Goal: Feedback & Contribution: Contribute content

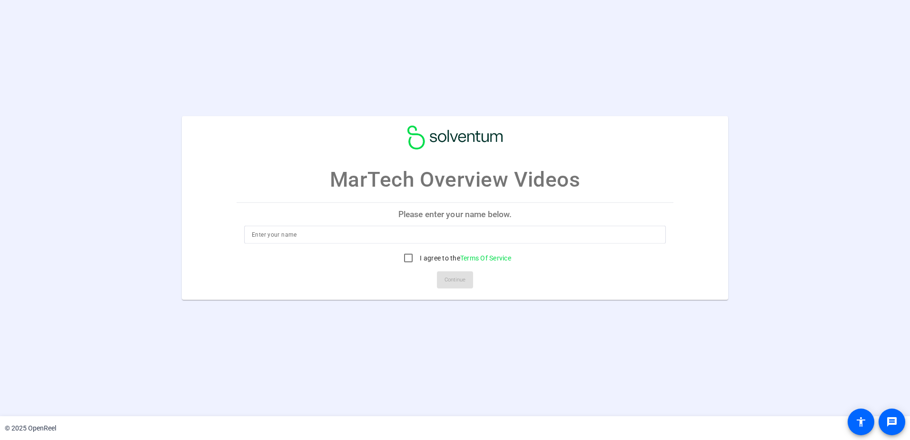
click at [432, 239] on input at bounding box center [455, 234] width 406 height 11
type input "[PERSON_NAME]"
click at [408, 255] on input "I agree to the Terms Of Service" at bounding box center [408, 257] width 19 height 19
checkbox input "true"
click at [457, 282] on span "Continue" at bounding box center [455, 280] width 21 height 14
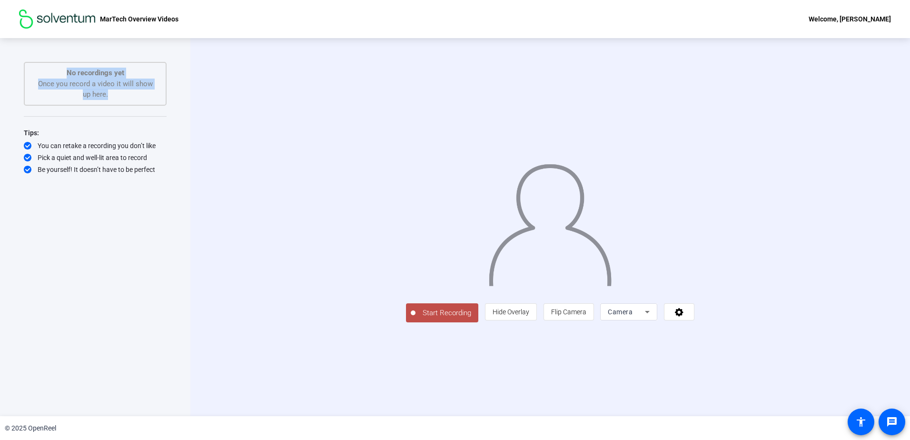
drag, startPoint x: 57, startPoint y: 73, endPoint x: 160, endPoint y: 113, distance: 110.5
click at [160, 113] on div "Start Recording No recordings yet Once you record a video it will show up here.…" at bounding box center [95, 217] width 143 height 310
click at [78, 144] on div "You can retake a recording you don’t like" at bounding box center [95, 146] width 143 height 10
click at [683, 316] on icon at bounding box center [679, 312] width 9 height 9
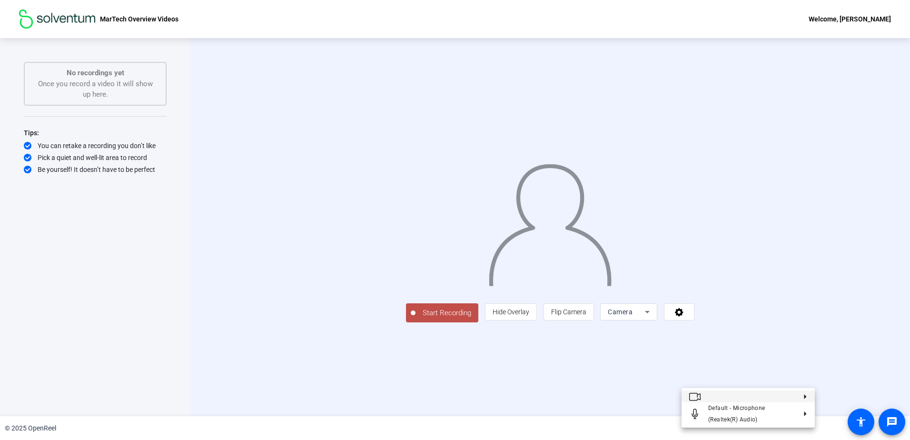
click at [869, 299] on div at bounding box center [455, 220] width 910 height 440
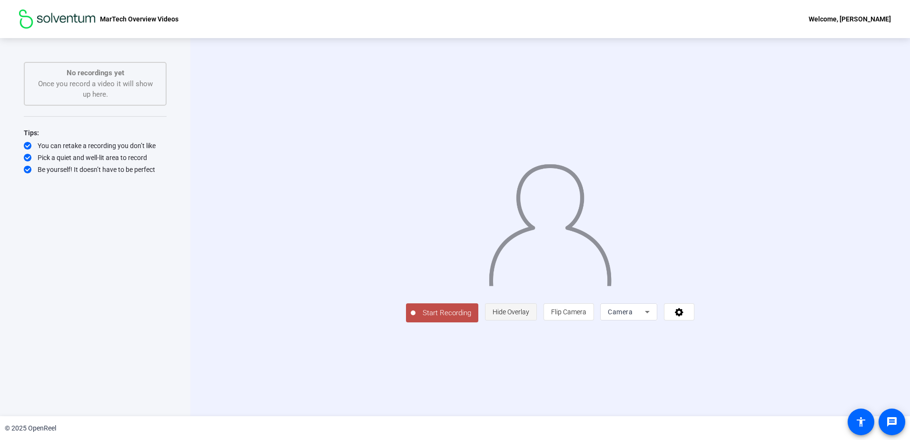
click at [529, 316] on span "Hide Overlay" at bounding box center [511, 312] width 37 height 8
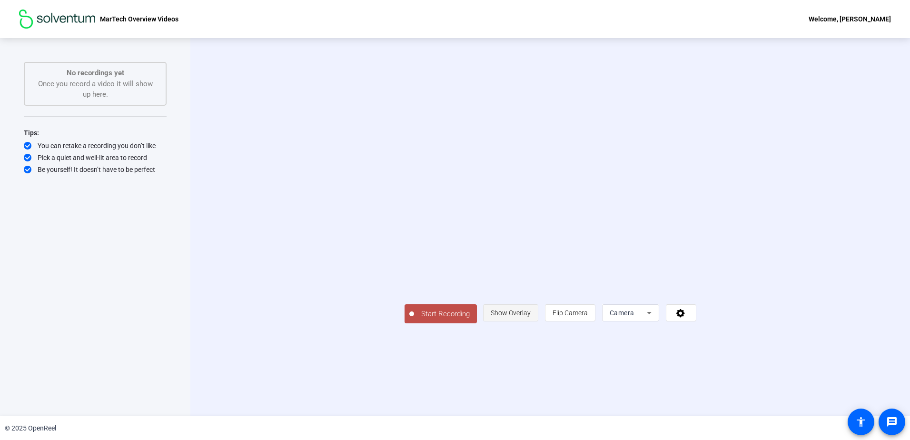
click at [531, 316] on span "Show Overlay" at bounding box center [511, 313] width 40 height 8
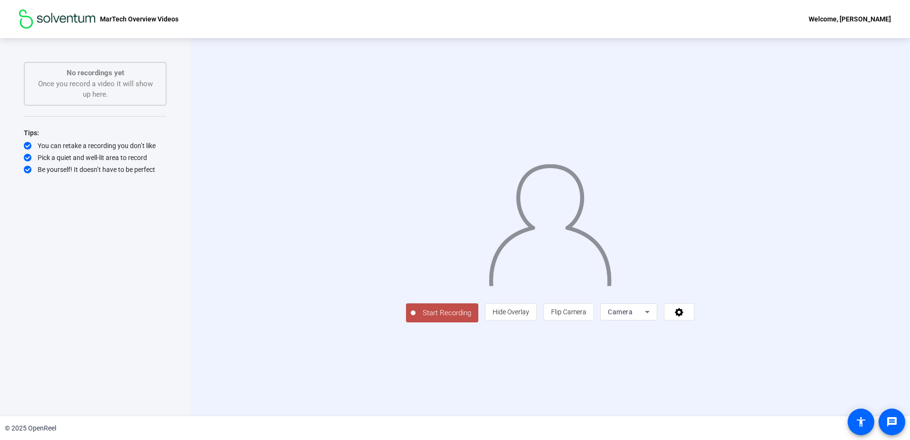
click at [415, 318] on span "Start Recording" at bounding box center [446, 312] width 63 height 11
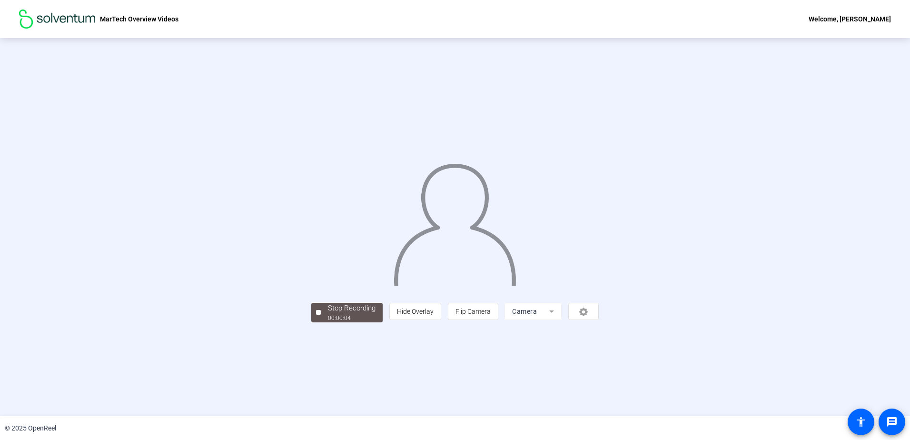
click at [316, 322] on div "Stop Recording 00:00:04 person Hide Overlay flip Flip Camera Camera" at bounding box center [454, 311] width 287 height 21
click at [328, 322] on div "00:00:05" at bounding box center [352, 318] width 48 height 9
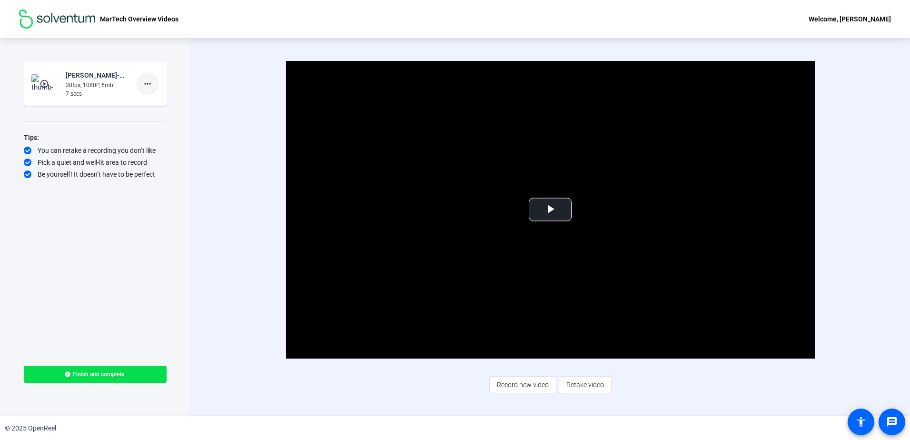
click at [149, 82] on mat-icon "more_horiz" at bounding box center [147, 83] width 11 height 11
drag, startPoint x: 244, startPoint y: 239, endPoint x: 222, endPoint y: 238, distance: 21.4
click at [244, 238] on div at bounding box center [455, 220] width 910 height 440
click at [104, 172] on div "Be yourself! It doesn’t have to be perfect" at bounding box center [95, 174] width 143 height 10
click at [147, 82] on mat-icon "more_horiz" at bounding box center [147, 83] width 11 height 11
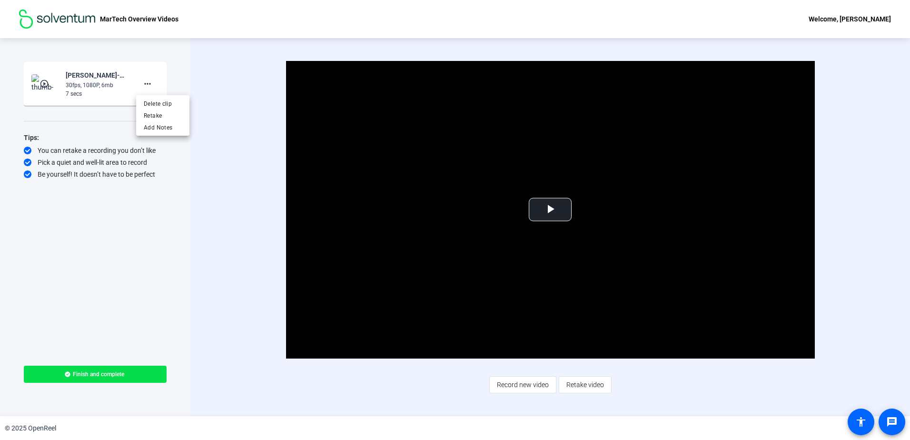
drag, startPoint x: 399, startPoint y: 383, endPoint x: 418, endPoint y: 383, distance: 19.0
click at [401, 383] on div at bounding box center [455, 220] width 910 height 440
click at [591, 386] on span "Retake video" at bounding box center [585, 385] width 38 height 18
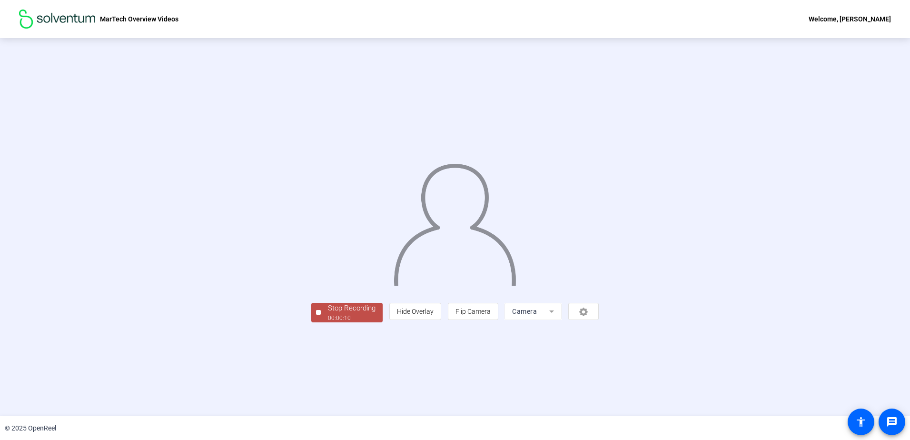
click at [328, 322] on div "00:00:10" at bounding box center [352, 318] width 48 height 9
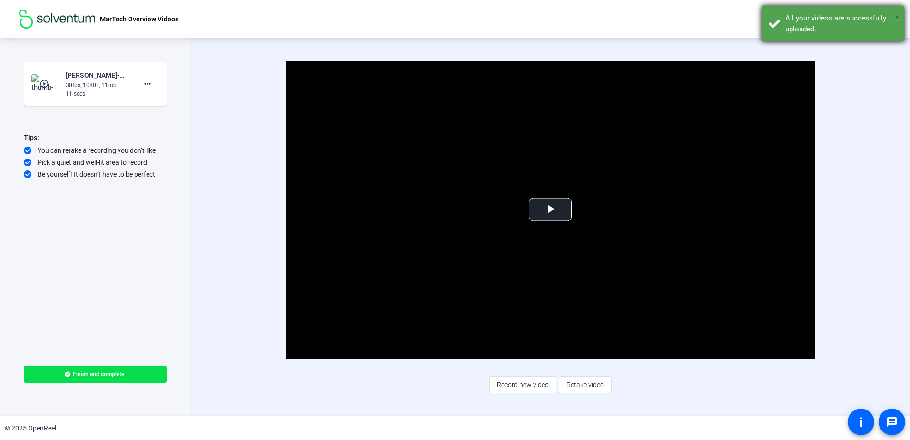
click at [899, 17] on span "×" at bounding box center [897, 16] width 5 height 11
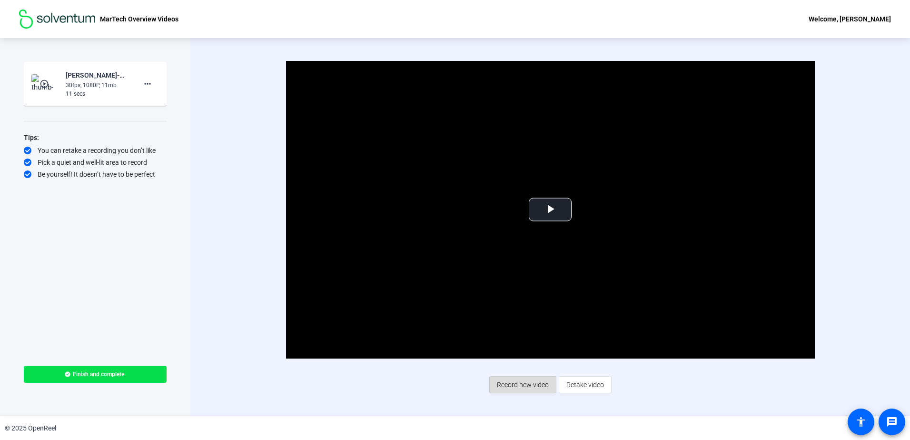
click at [522, 382] on span "Record new video" at bounding box center [523, 385] width 52 height 18
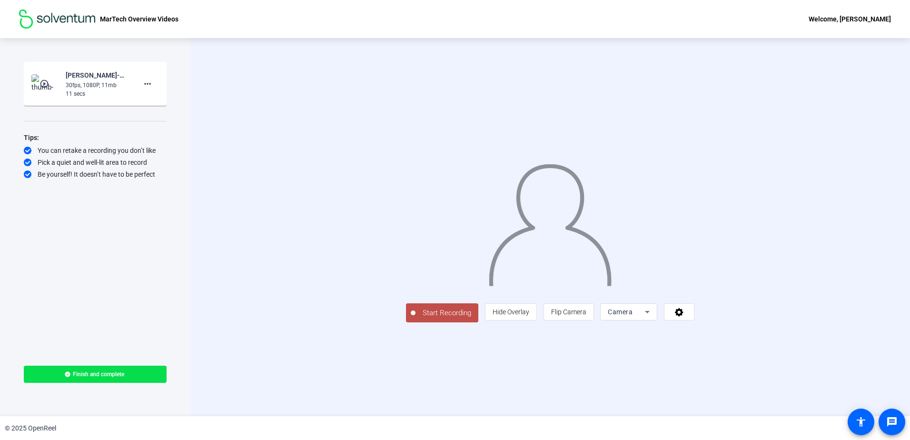
click at [415, 318] on span "Start Recording" at bounding box center [446, 312] width 63 height 11
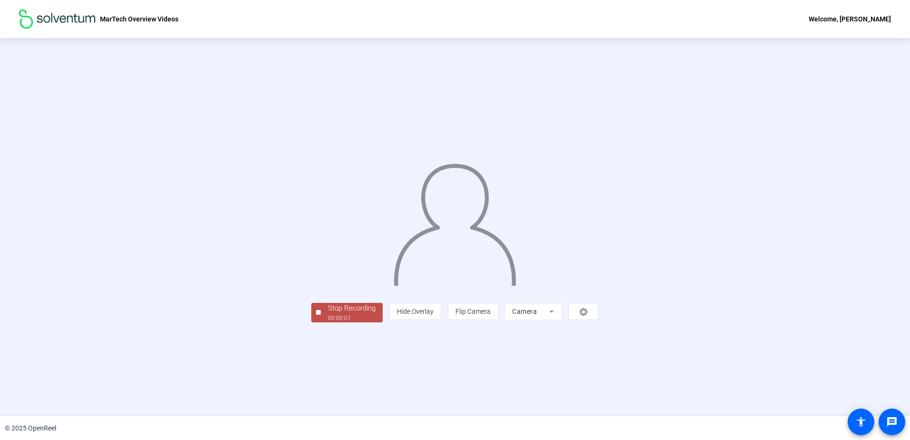
click at [328, 322] on div "00:00:07" at bounding box center [352, 318] width 48 height 9
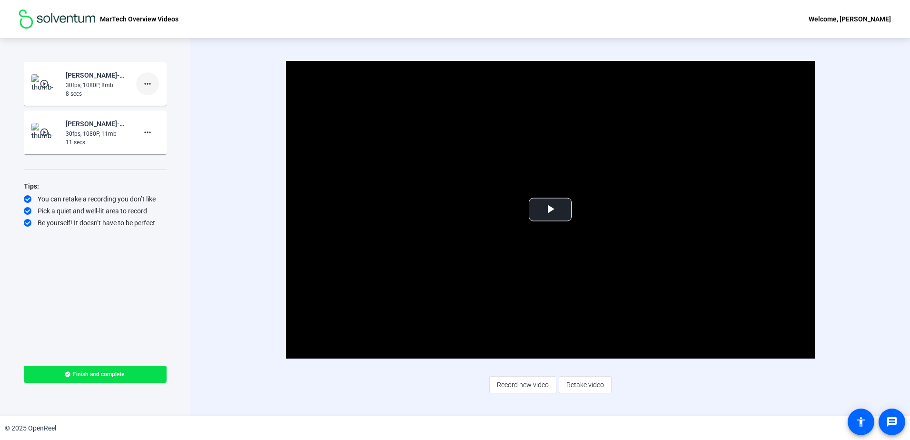
click at [149, 82] on mat-icon "more_horiz" at bounding box center [147, 83] width 11 height 11
click at [229, 167] on div at bounding box center [455, 220] width 910 height 440
click at [146, 132] on mat-icon "more_horiz" at bounding box center [147, 132] width 11 height 11
click at [152, 177] on span "Add Notes" at bounding box center [163, 175] width 38 height 11
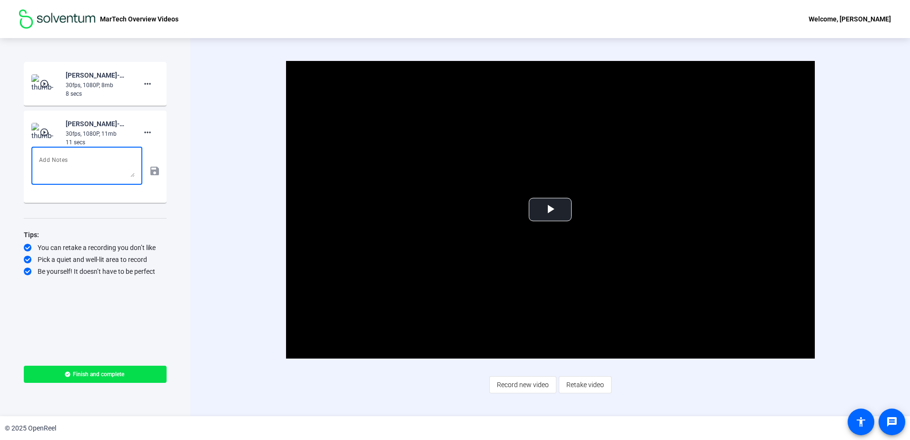
click at [69, 162] on textarea at bounding box center [87, 165] width 96 height 23
type textarea "Test!"
click at [153, 174] on mat-icon "save" at bounding box center [154, 170] width 10 height 11
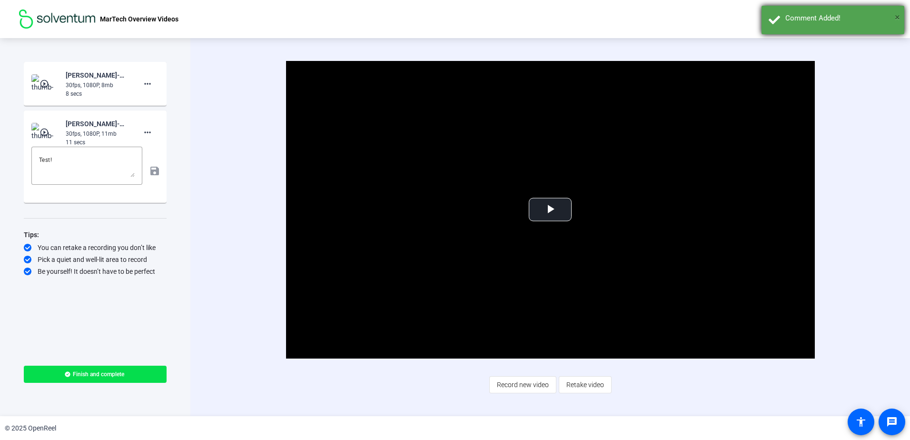
click at [896, 17] on span "×" at bounding box center [897, 16] width 5 height 11
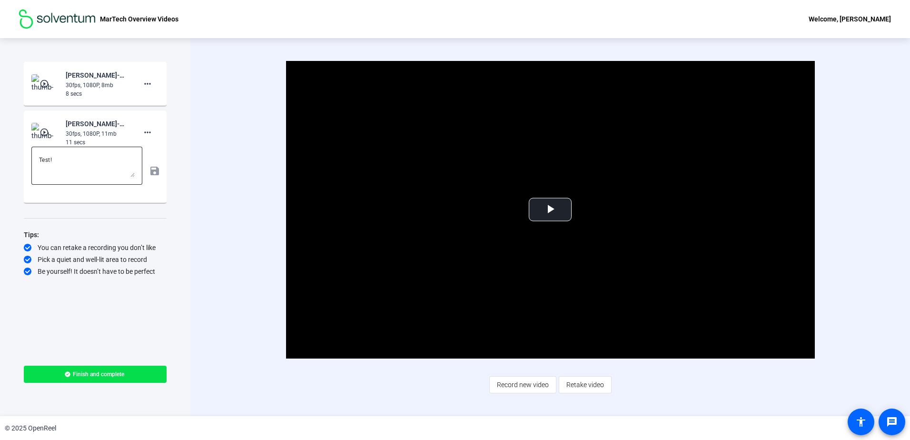
click at [69, 159] on textarea "Test!" at bounding box center [87, 165] width 96 height 23
click at [220, 164] on div "Video Player is loading. Play Video Play Mute Current Time 0:00 / Duration 0:08…" at bounding box center [550, 227] width 720 height 378
click at [212, 259] on div "Video Player is loading. Play Video Play Mute Current Time 0:00 / Duration 0:08…" at bounding box center [550, 227] width 720 height 378
click at [146, 82] on mat-icon "more_horiz" at bounding box center [147, 83] width 11 height 11
click at [219, 113] on div at bounding box center [455, 220] width 910 height 440
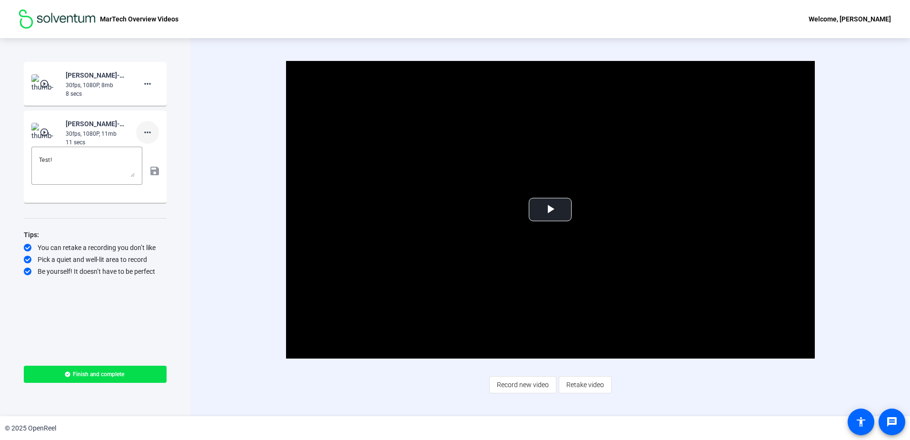
click at [150, 132] on mat-icon "more_horiz" at bounding box center [147, 132] width 11 height 11
click at [177, 176] on span "Show Notes" at bounding box center [163, 175] width 38 height 11
click at [149, 133] on mat-icon "more_horiz" at bounding box center [147, 132] width 11 height 11
click at [157, 174] on span "Show Notes" at bounding box center [163, 175] width 38 height 11
click at [209, 165] on div "Video Player is loading. Play Video Play Mute Current Time 0:00 / Duration 0:08…" at bounding box center [550, 227] width 720 height 378
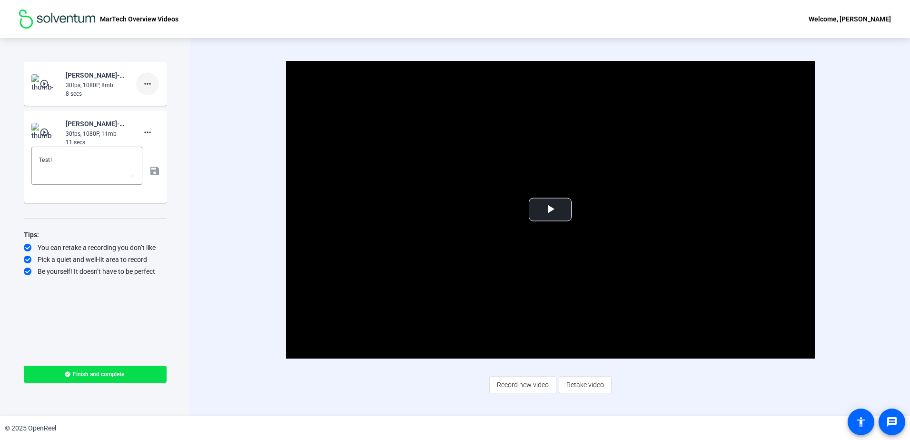
click at [148, 88] on mat-icon "more_horiz" at bounding box center [147, 83] width 11 height 11
click at [202, 178] on div at bounding box center [455, 220] width 910 height 440
click at [135, 177] on div "Test!" at bounding box center [87, 166] width 96 height 38
drag, startPoint x: 132, startPoint y: 175, endPoint x: 133, endPoint y: 179, distance: 5.0
click at [133, 179] on textarea "Test!" at bounding box center [87, 168] width 96 height 28
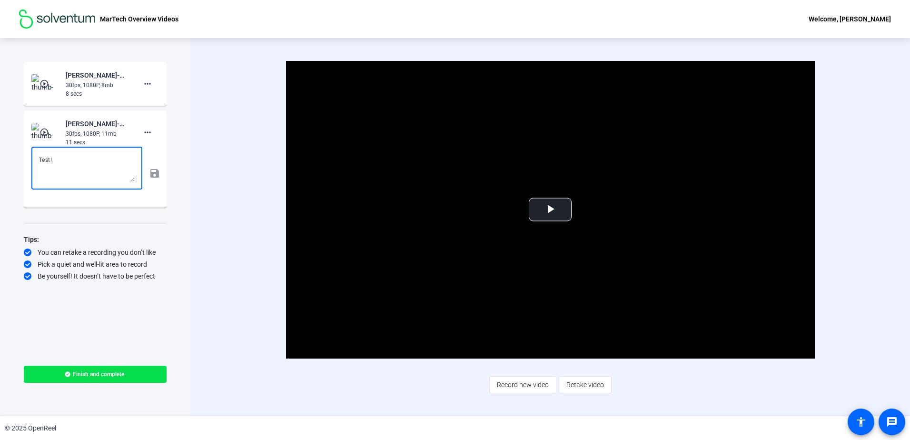
click at [211, 152] on div "Video Player is loading. Play Video Play Mute Current Time 0:00 / Duration 0:08…" at bounding box center [550, 227] width 720 height 378
click at [171, 149] on div "Start Recording play_circle_outline [PERSON_NAME]-MarTech Overview Videos-MarTe…" at bounding box center [95, 227] width 190 height 378
click at [132, 182] on div "Test!" at bounding box center [87, 168] width 96 height 43
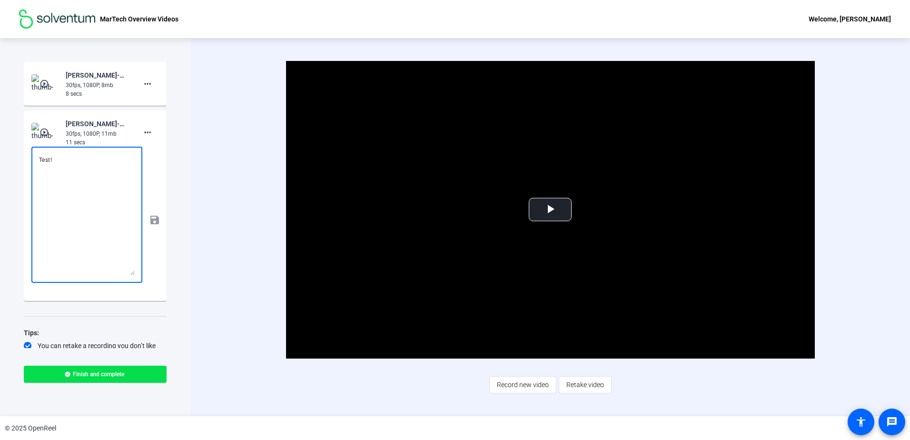
drag, startPoint x: 132, startPoint y: 180, endPoint x: 139, endPoint y: 275, distance: 95.4
click at [139, 275] on div "Test! save" at bounding box center [95, 220] width 128 height 147
click at [192, 244] on div "Video Player is loading. Play Video Play Mute Current Time 0:00 / Duration 0:08…" at bounding box center [550, 227] width 720 height 378
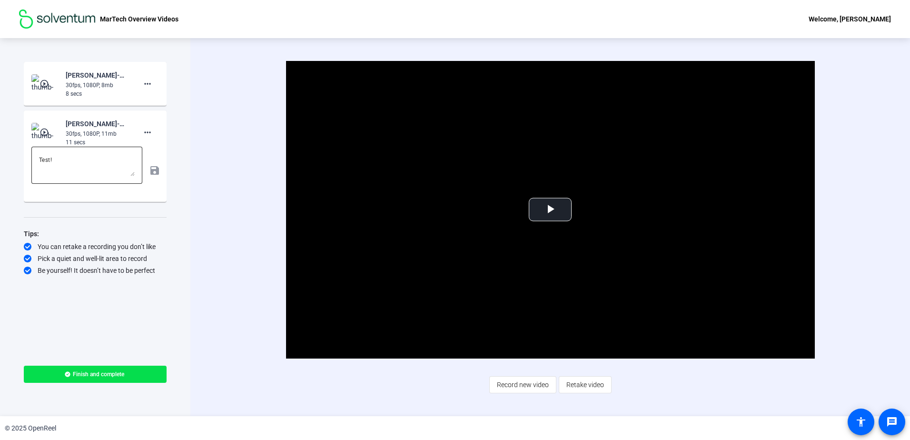
drag, startPoint x: 128, startPoint y: 275, endPoint x: 115, endPoint y: 174, distance: 101.7
click at [115, 174] on textarea "Test!" at bounding box center [87, 165] width 96 height 22
click at [232, 159] on div "Video Player is loading. Play Video Play Mute Current Time 0:00 / Duration 0:08…" at bounding box center [550, 227] width 720 height 378
click at [86, 375] on span "Finish and complete" at bounding box center [98, 374] width 51 height 8
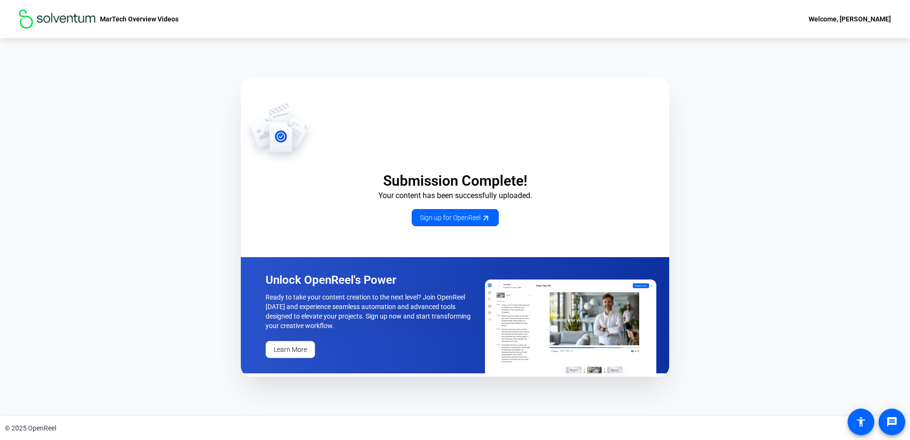
click at [727, 96] on div "Submission Complete! Your content has been successfully uploaded. Sign up for O…" at bounding box center [455, 227] width 910 height 378
click at [788, 179] on div "Submission Complete! Your content has been successfully uploaded. Sign up for O…" at bounding box center [455, 227] width 910 height 378
click at [871, 23] on div "Welcome, [PERSON_NAME]" at bounding box center [850, 18] width 82 height 11
click at [877, 20] on div at bounding box center [455, 220] width 910 height 440
click at [877, 19] on div "Welcome, [PERSON_NAME]" at bounding box center [850, 18] width 82 height 11
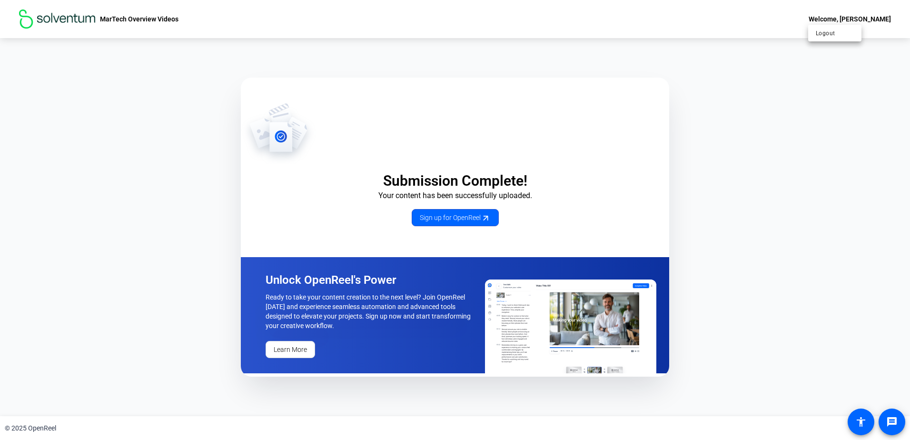
click at [877, 19] on div at bounding box center [455, 220] width 910 height 440
drag, startPoint x: 813, startPoint y: 189, endPoint x: 787, endPoint y: 255, distance: 70.7
click at [813, 189] on div "Submission Complete! Your content has been successfully uploaded. Sign up for O…" at bounding box center [455, 227] width 910 height 378
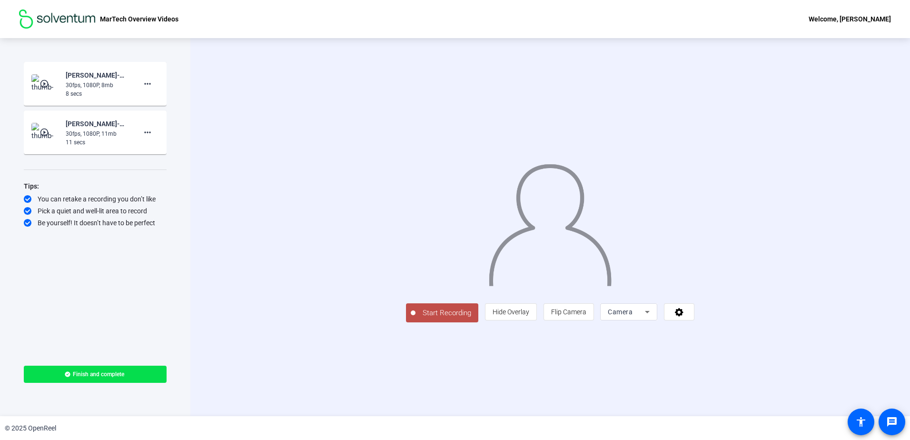
click at [838, 17] on div "Welcome, [PERSON_NAME]" at bounding box center [850, 18] width 82 height 11
click at [851, 331] on div at bounding box center [455, 220] width 910 height 440
click at [694, 323] on span at bounding box center [679, 311] width 30 height 23
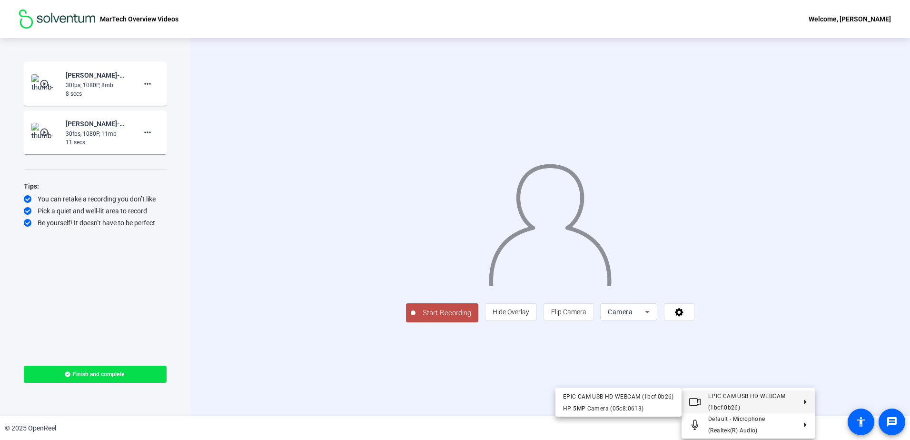
click at [843, 312] on div at bounding box center [455, 220] width 910 height 440
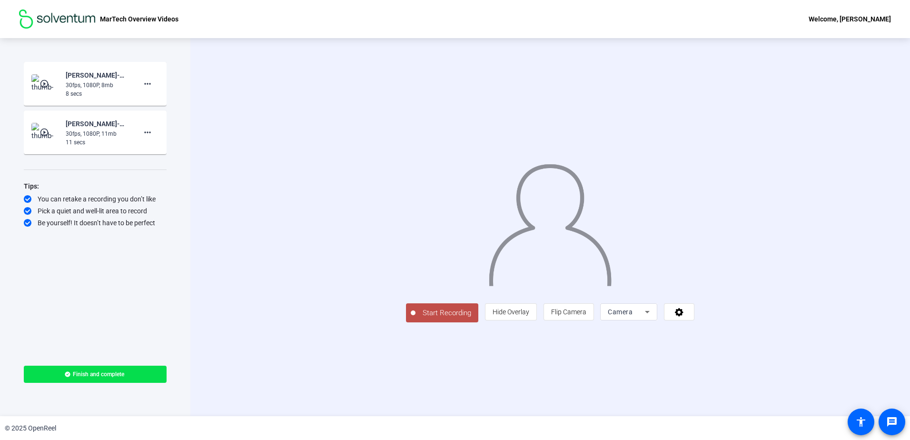
click at [85, 199] on div "You can retake a recording you don’t like" at bounding box center [95, 199] width 143 height 10
